Goal: Information Seeking & Learning: Find contact information

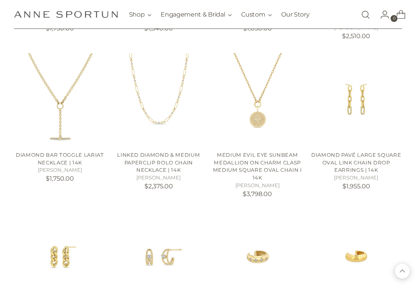
scroll to position [861, 0]
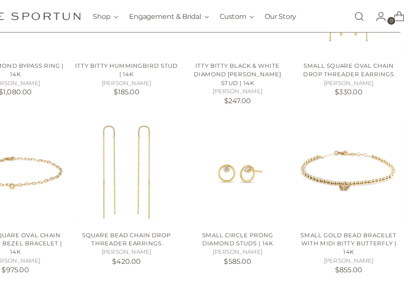
scroll to position [1405, 0]
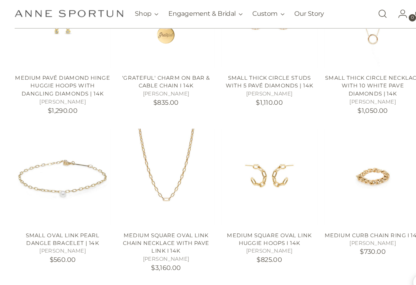
scroll to position [2284, 0]
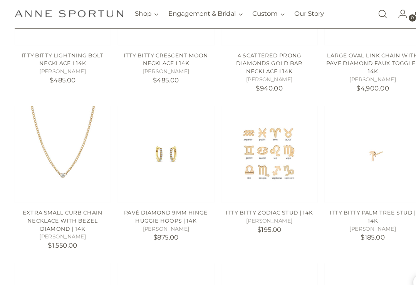
scroll to position [2892, 0]
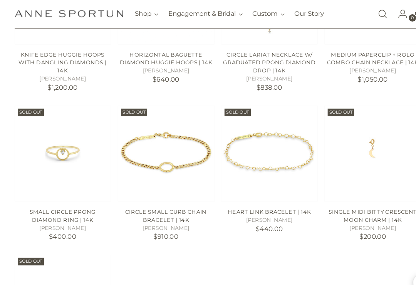
scroll to position [3478, 0]
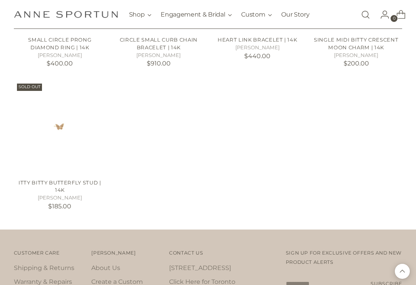
scroll to position [3641, 0]
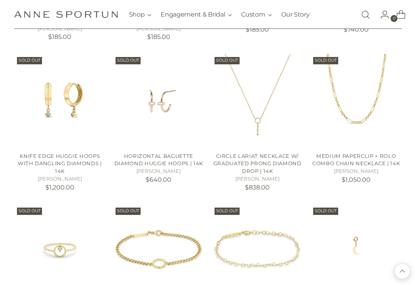
scroll to position [3375, 0]
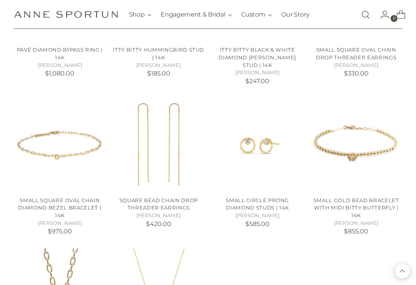
scroll to position [1416, 0]
click at [79, 122] on img "Small Square Oval Chain Diamond Bezel Bracelet | 14k" at bounding box center [60, 144] width 92 height 92
click at [70, 134] on img "Small Square Oval Chain Diamond Bezel Bracelet | 14k" at bounding box center [60, 144] width 92 height 92
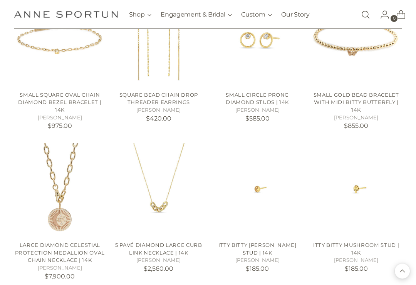
scroll to position [1553, 0]
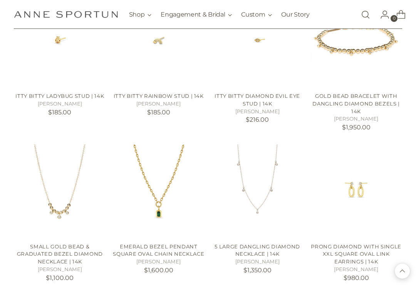
scroll to position [1864, 0]
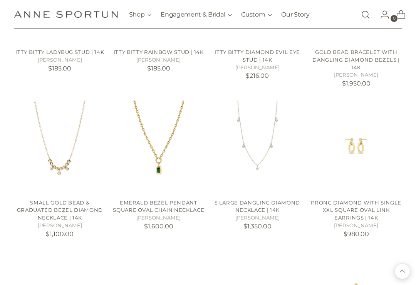
click at [301, 15] on link "Our Story" at bounding box center [295, 14] width 28 height 17
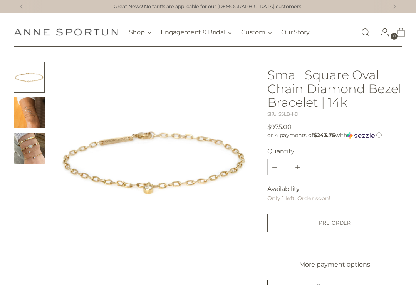
click at [28, 148] on img "Change image to image 3" at bounding box center [29, 148] width 31 height 31
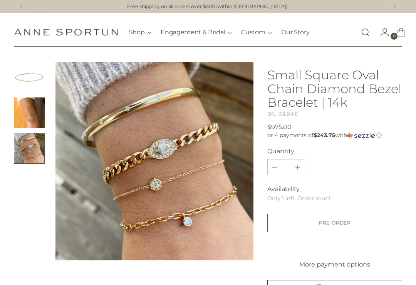
click at [300, 149] on div "Quantity" at bounding box center [334, 151] width 135 height 9
click at [43, 187] on div at bounding box center [29, 161] width 31 height 198
click at [280, 132] on div "or 4 payments of $243.75 with ⓘ" at bounding box center [334, 135] width 135 height 7
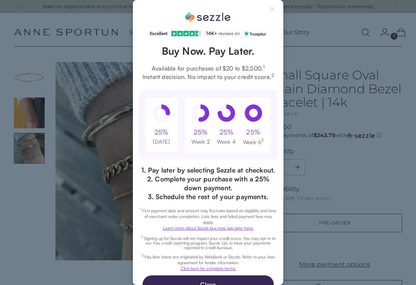
click at [274, 9] on button "Close Sezzle Modal" at bounding box center [272, 10] width 9 height 9
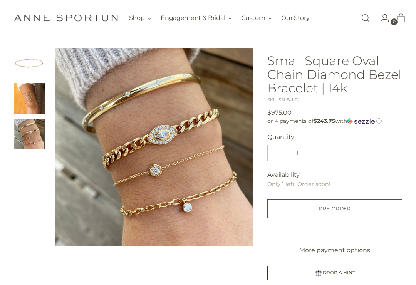
click at [282, 148] on input "*" at bounding box center [286, 152] width 18 height 15
click at [27, 145] on button "Change image to image 3" at bounding box center [29, 134] width 31 height 31
click at [31, 62] on img "Change image to image 1" at bounding box center [29, 63] width 31 height 31
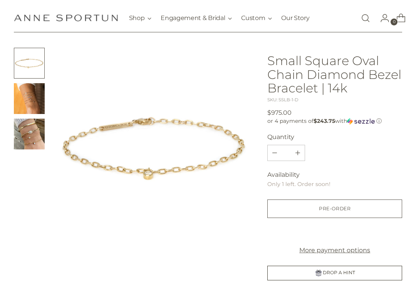
scroll to position [18, 0]
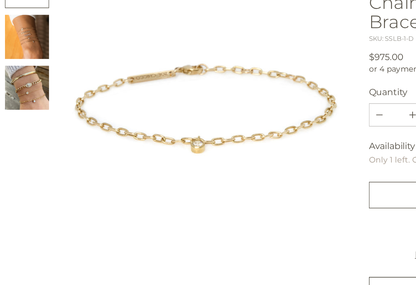
click at [23, 115] on img "Change image to image 3" at bounding box center [29, 130] width 31 height 31
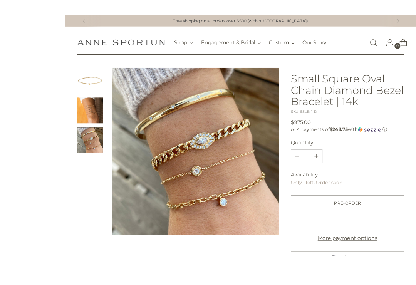
scroll to position [35, 0]
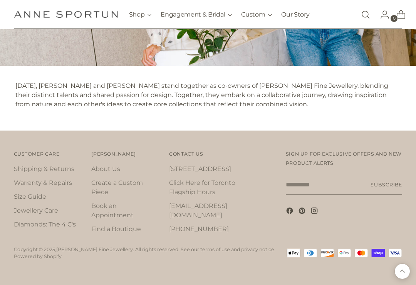
scroll to position [688, 0]
click at [123, 241] on div "Anne Sportun Anne Sportun About Us Create a Custom Piece Book an Appointment Fi…" at bounding box center [130, 195] width 78 height 92
click at [128, 232] on link "Find a Boutique" at bounding box center [116, 228] width 50 height 7
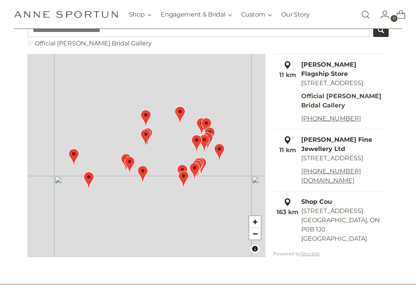
scroll to position [83, 0]
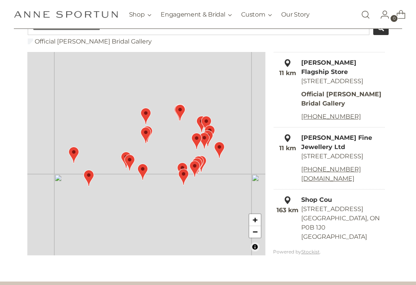
click at [360, 150] on div "[PERSON_NAME] Fine Jewellery Ltd" at bounding box center [329, 142] width 110 height 18
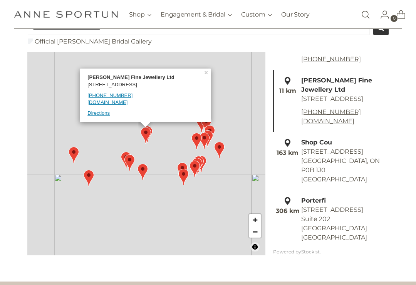
scroll to position [85, 0]
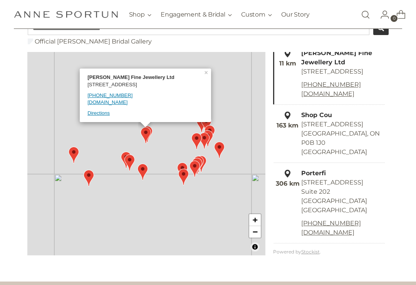
click at [129, 84] on div "106A Lakeshore Rd E, Mississauga, ON L5G 1E3" at bounding box center [141, 84] width 108 height 7
click at [150, 140] on img "Map" at bounding box center [145, 135] width 10 height 17
click at [147, 137] on img "Map" at bounding box center [145, 135] width 10 height 17
click at [149, 129] on img "Map" at bounding box center [145, 135] width 10 height 17
click at [100, 116] on link "Directions" at bounding box center [98, 113] width 22 height 6
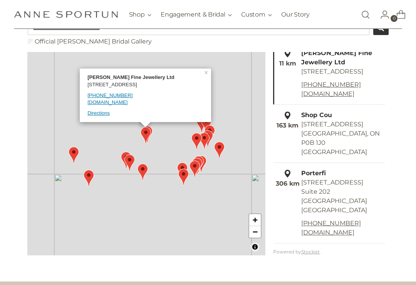
scroll to position [83, 0]
click at [119, 110] on div "11 km Hickox Fine Jewellery Ltd 106A Lakeshore Rd E, Mississauga, ON L5G 1E3 90…" at bounding box center [145, 95] width 116 height 43
click at [127, 105] on link "hickoxjewelers.com" at bounding box center [107, 103] width 40 height 6
